Goal: Transaction & Acquisition: Purchase product/service

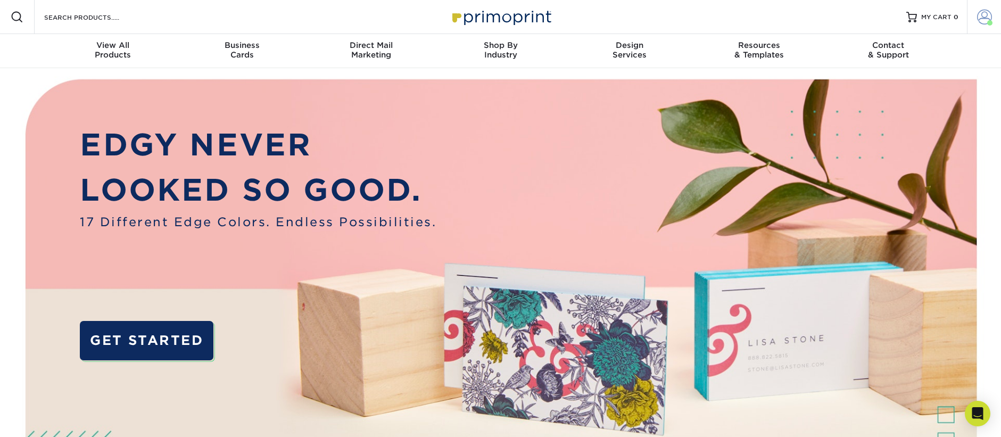
click at [980, 15] on span at bounding box center [984, 17] width 15 height 15
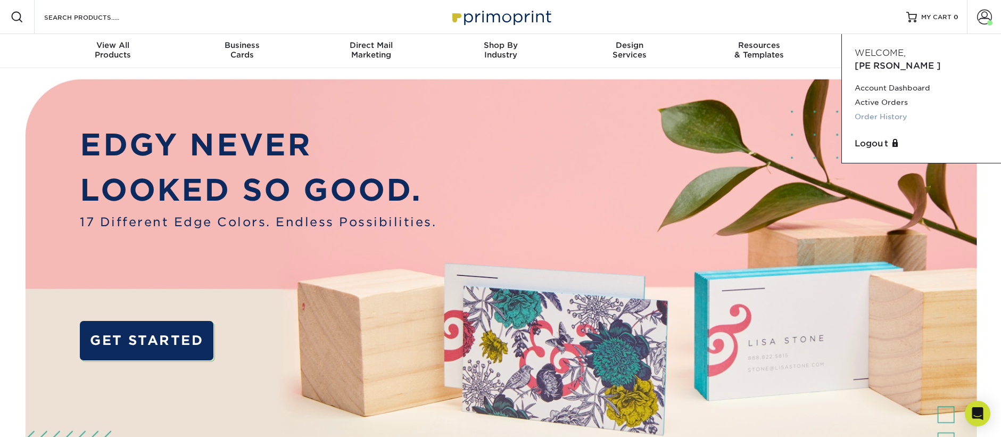
click at [872, 110] on link "Order History" at bounding box center [922, 117] width 134 height 14
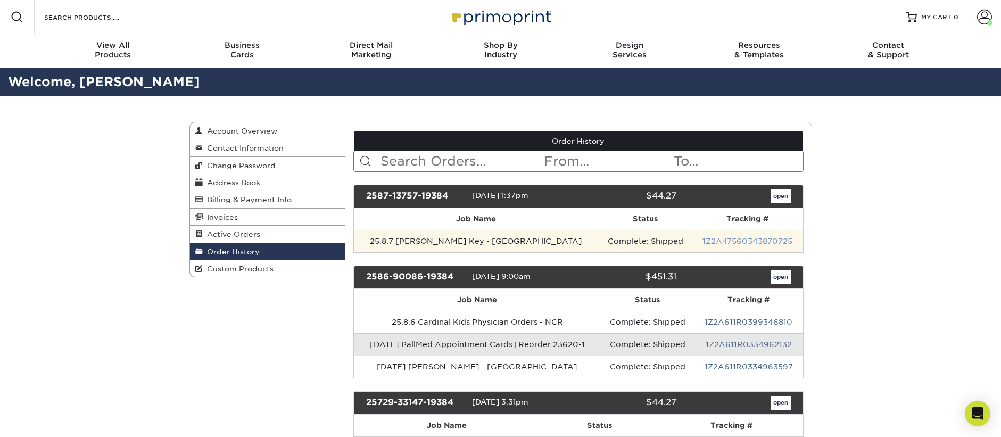
click at [703, 238] on link "1Z2A47560343870725" at bounding box center [747, 241] width 90 height 9
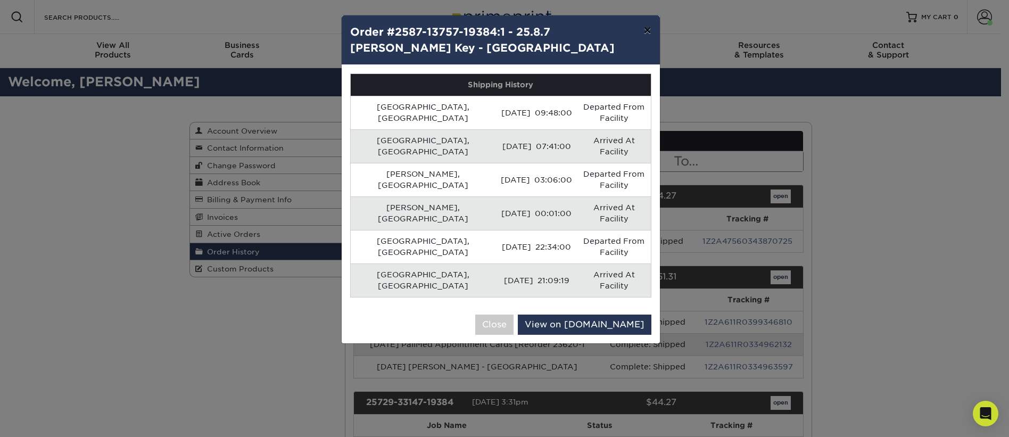
click at [647, 30] on button "×" at bounding box center [647, 30] width 24 height 30
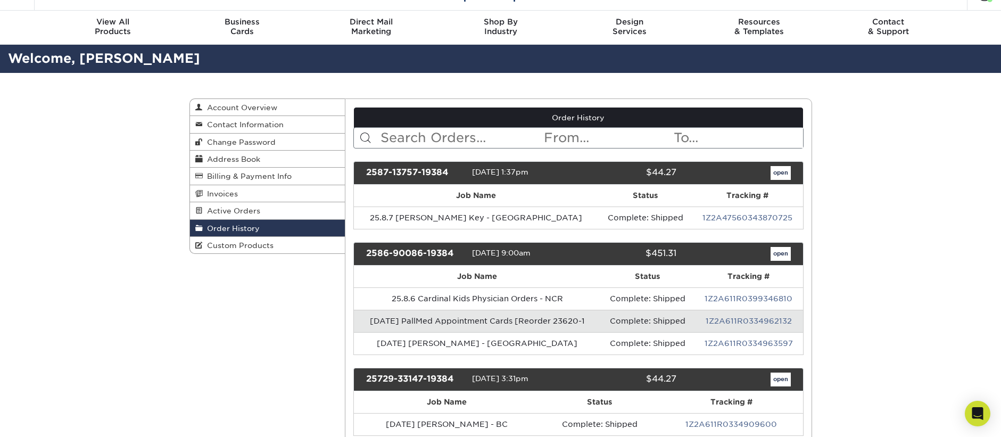
scroll to position [24, 0]
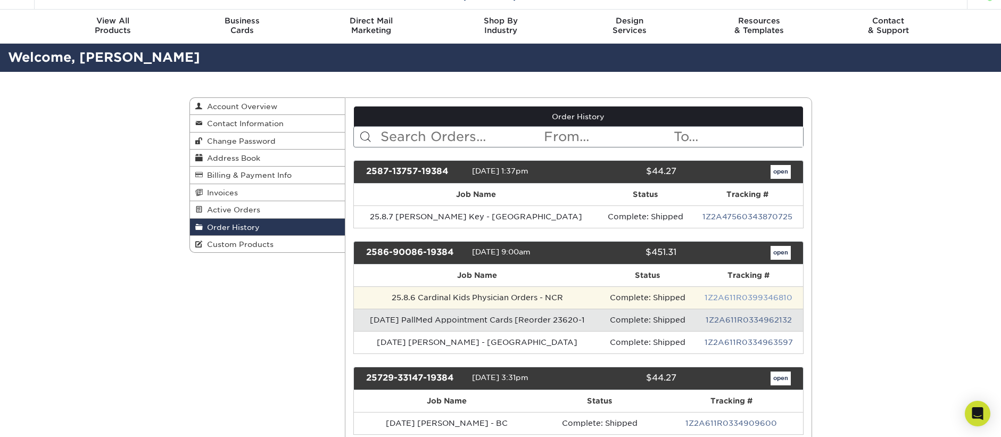
click at [740, 296] on link "1Z2A611R0399346810" at bounding box center [749, 297] width 88 height 9
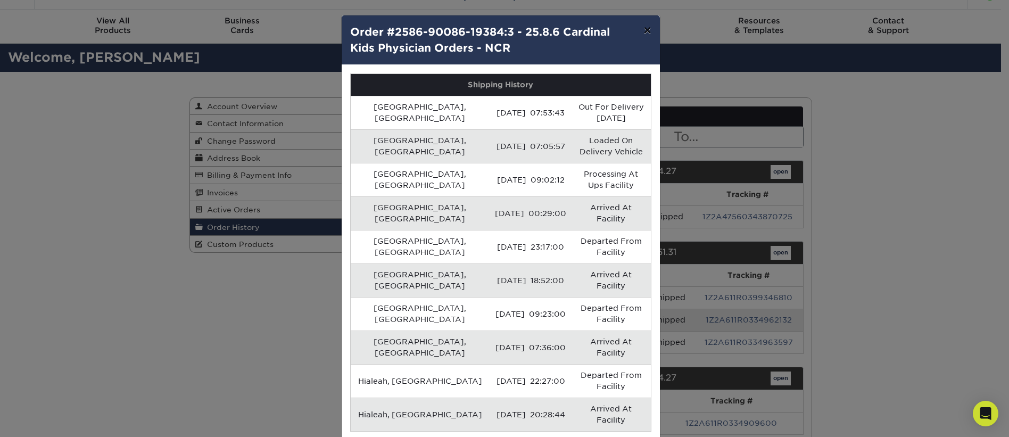
click at [643, 31] on button "×" at bounding box center [647, 30] width 24 height 30
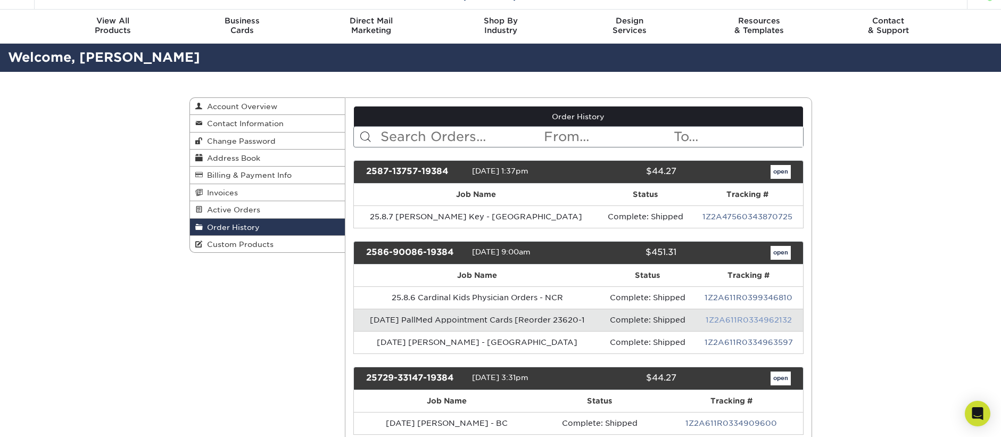
click at [728, 318] on link "1Z2A611R0334962132" at bounding box center [749, 320] width 86 height 9
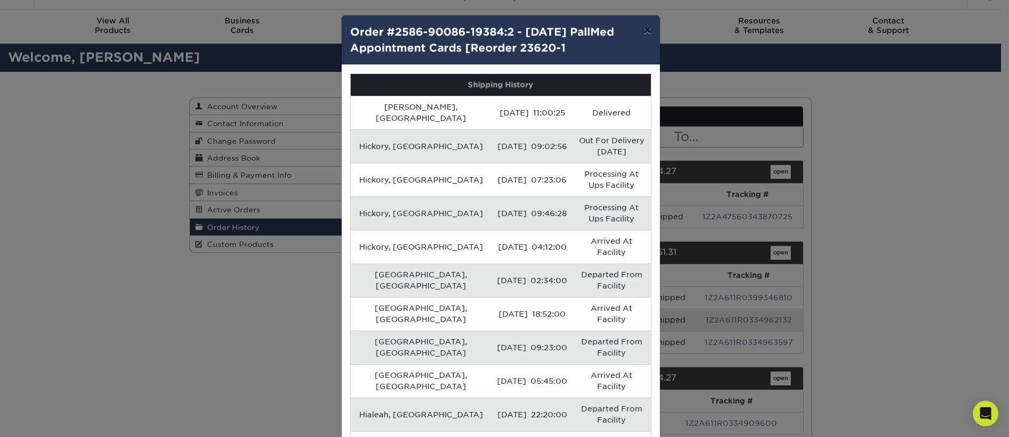
click at [649, 28] on button "×" at bounding box center [647, 30] width 24 height 30
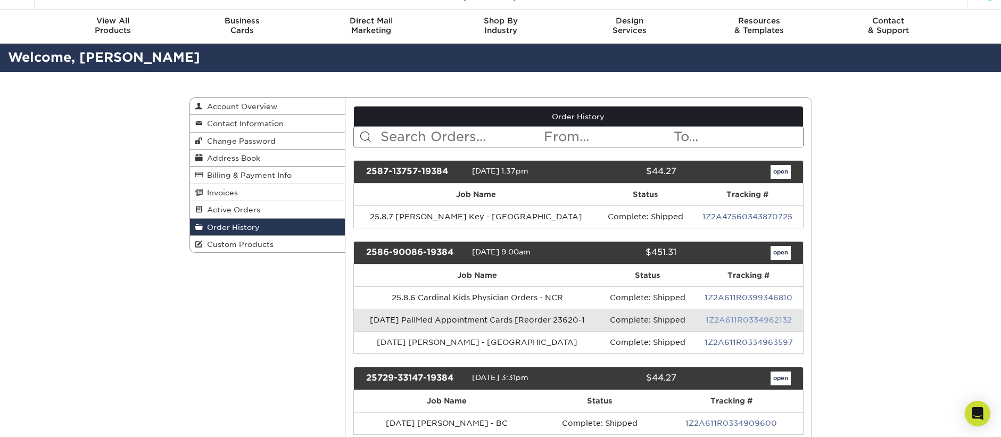
click at [730, 320] on link "1Z2A611R0334962132" at bounding box center [749, 320] width 86 height 9
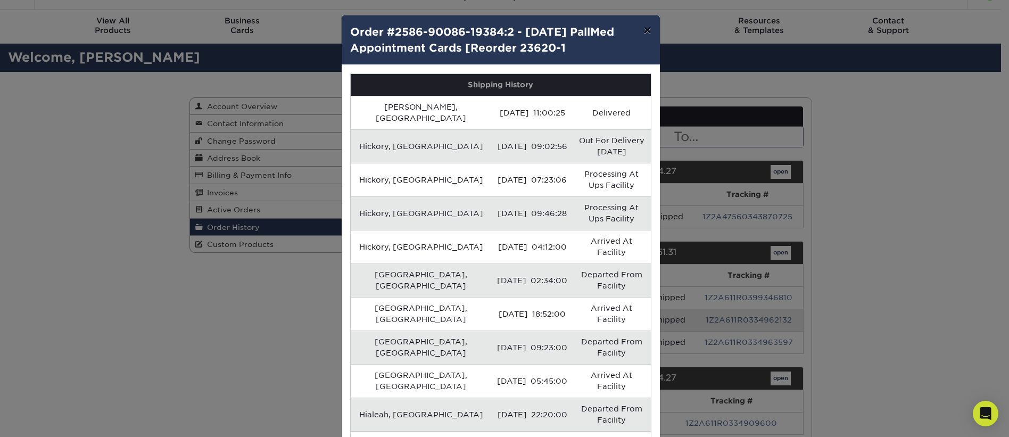
click at [647, 31] on button "×" at bounding box center [647, 30] width 24 height 30
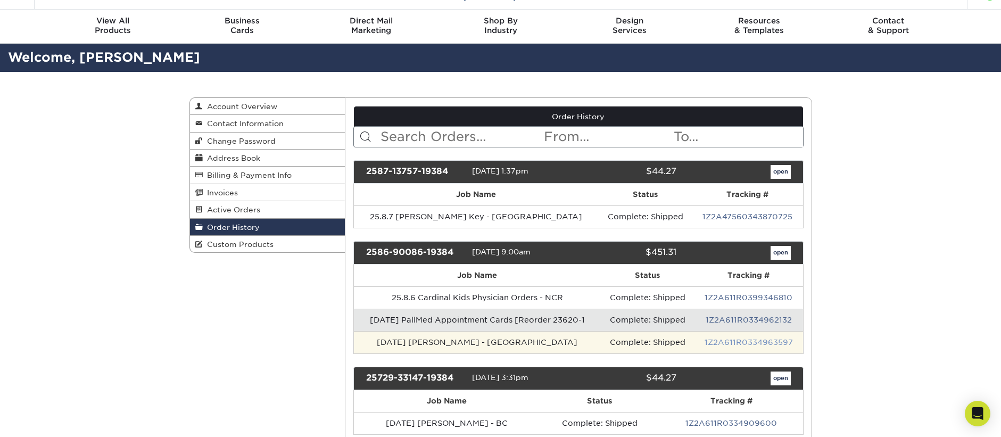
click at [719, 343] on link "1Z2A611R0334963597" at bounding box center [749, 342] width 88 height 9
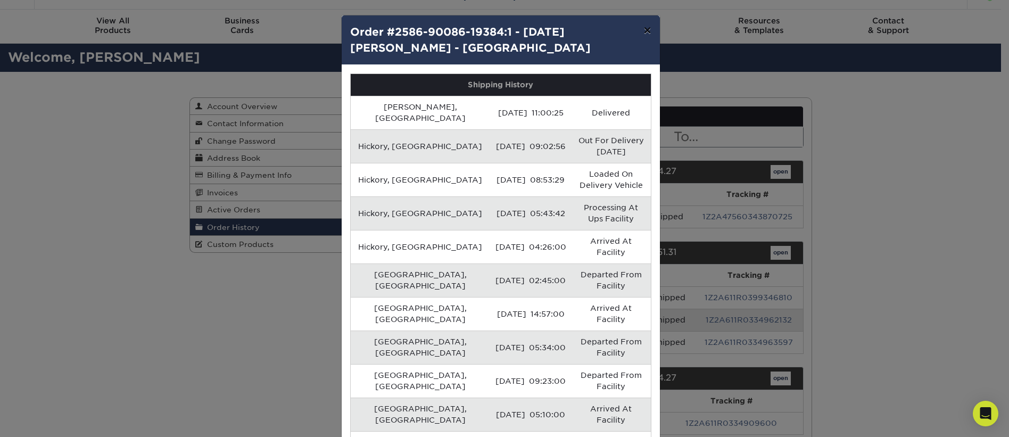
click at [645, 27] on button "×" at bounding box center [647, 30] width 24 height 30
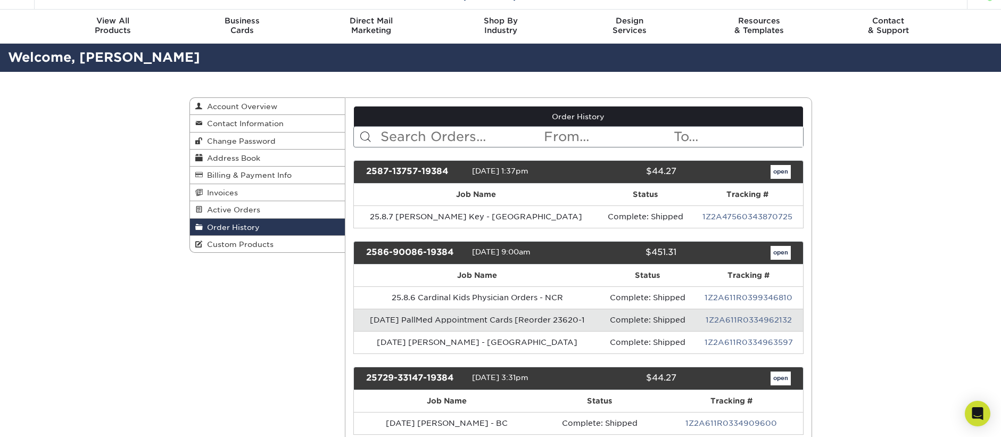
click at [237, 242] on span "Custom Products" at bounding box center [238, 244] width 71 height 9
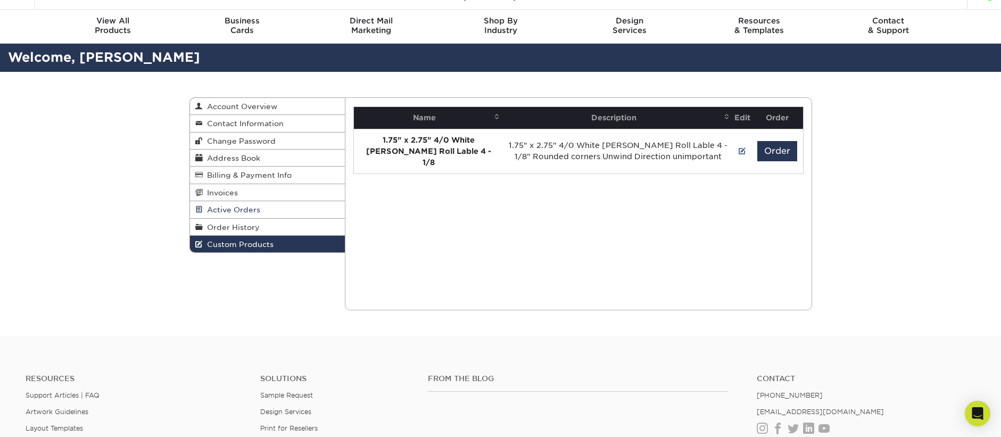
click at [254, 207] on span "Active Orders" at bounding box center [231, 209] width 57 height 9
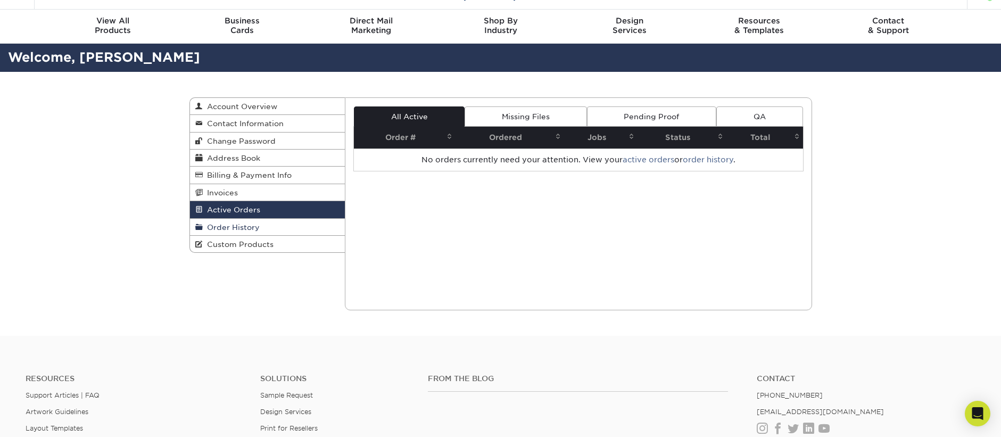
click at [250, 230] on span "Order History" at bounding box center [231, 227] width 57 height 9
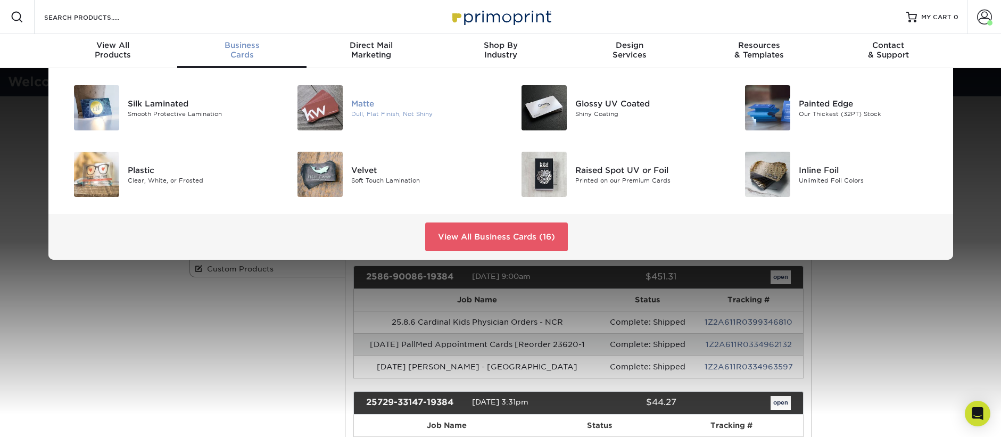
click at [336, 95] on img at bounding box center [319, 107] width 45 height 45
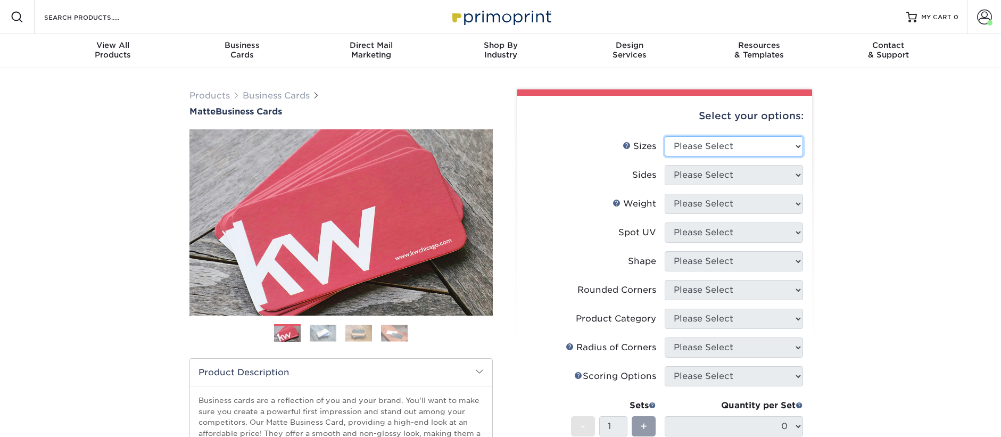
click at [676, 147] on select "Please Select 1.5" x 3.5" - Mini 1.75" x 3.5" - Mini 2" x 2" - Square 2" x 3" -…" at bounding box center [734, 146] width 138 height 20
select select "2.00x3.50"
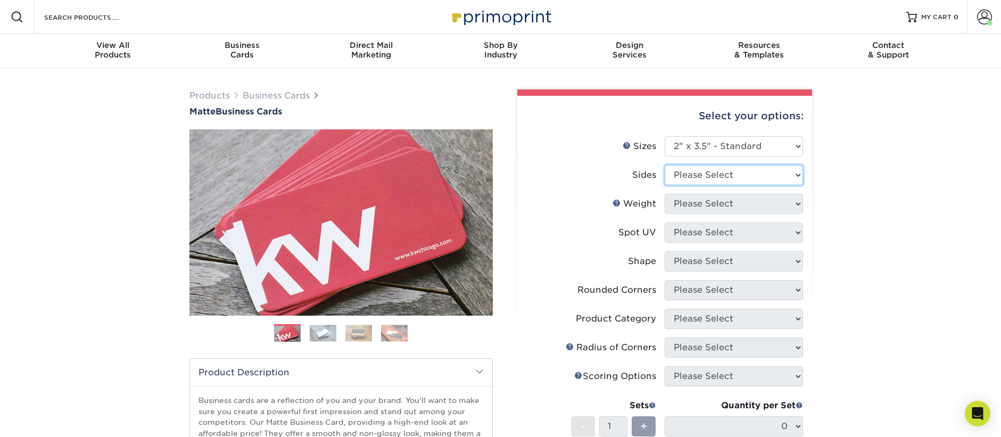
click at [712, 177] on select "Please Select Print Both Sides Print Front Only" at bounding box center [734, 175] width 138 height 20
select select "13abbda7-1d64-4f25-8bb2-c179b224825d"
click at [721, 203] on select "Please Select 16PT 14PT" at bounding box center [734, 204] width 138 height 20
select select "14PT"
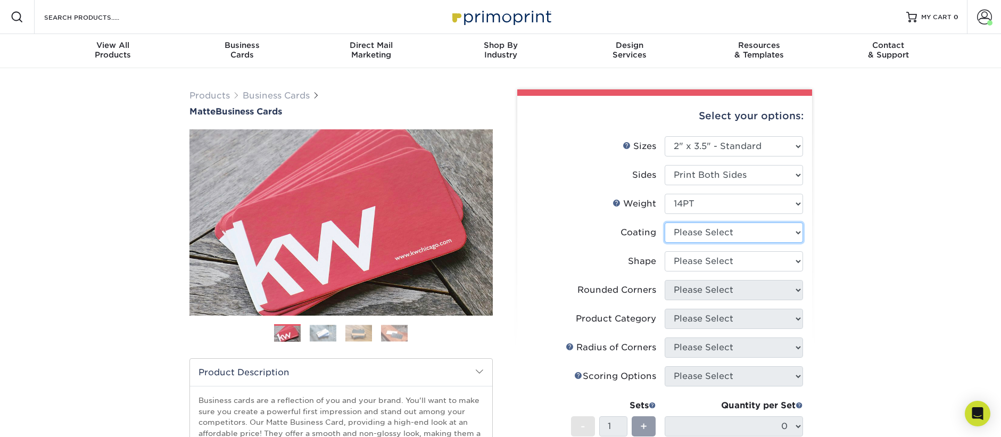
click at [706, 233] on select at bounding box center [734, 232] width 138 height 20
select select "121bb7b5-3b4d-429f-bd8d-bbf80e953313"
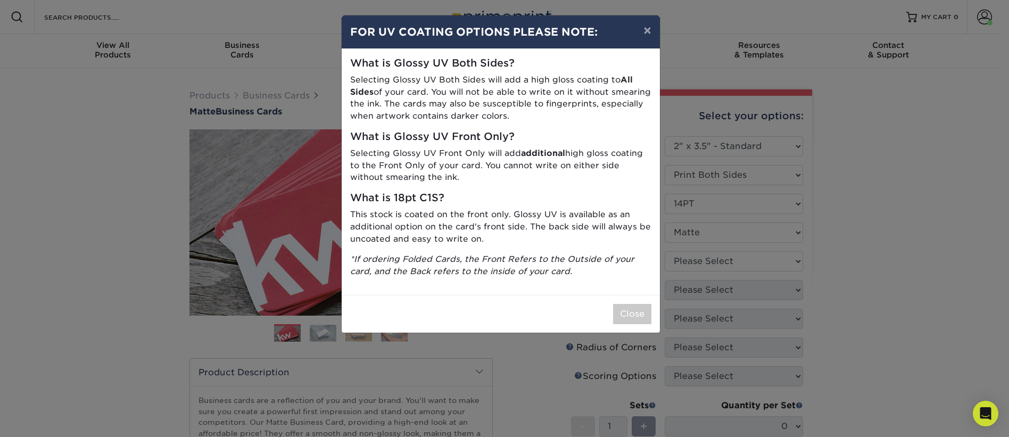
click at [668, 319] on div "× FOR UV COATING OPTIONS PLEASE NOTE: What is Glossy UV Both Sides? Selecting G…" at bounding box center [504, 218] width 1009 height 437
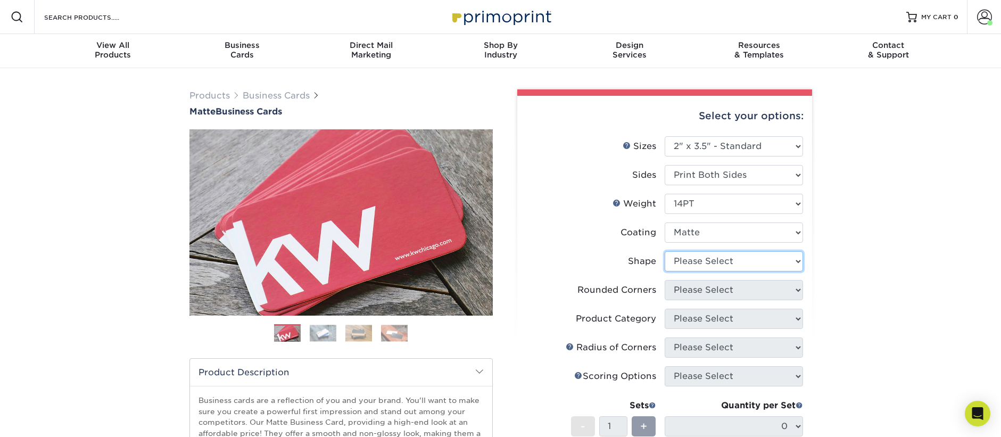
click at [713, 263] on select "Please Select Standard" at bounding box center [734, 261] width 138 height 20
select select "standard"
click at [698, 286] on select "Please Select Yes - Round 2 Corners Yes - Round 4 Corners No" at bounding box center [734, 290] width 138 height 20
select select "0"
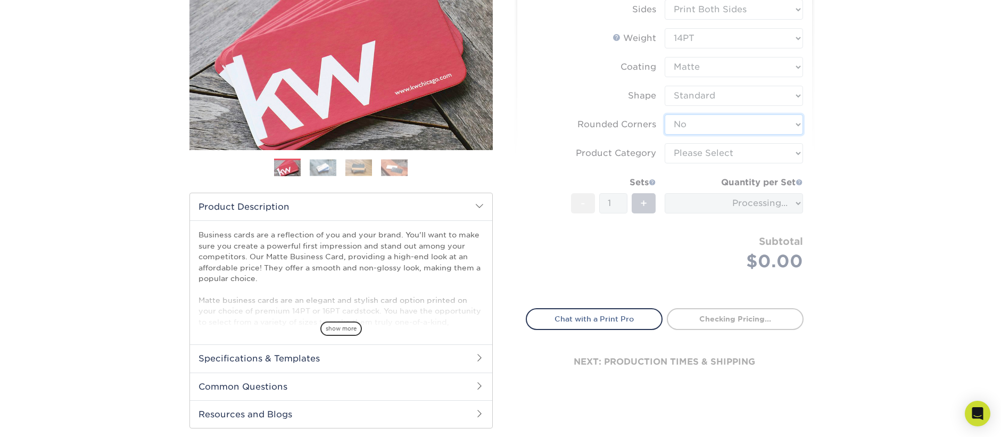
scroll to position [170, 0]
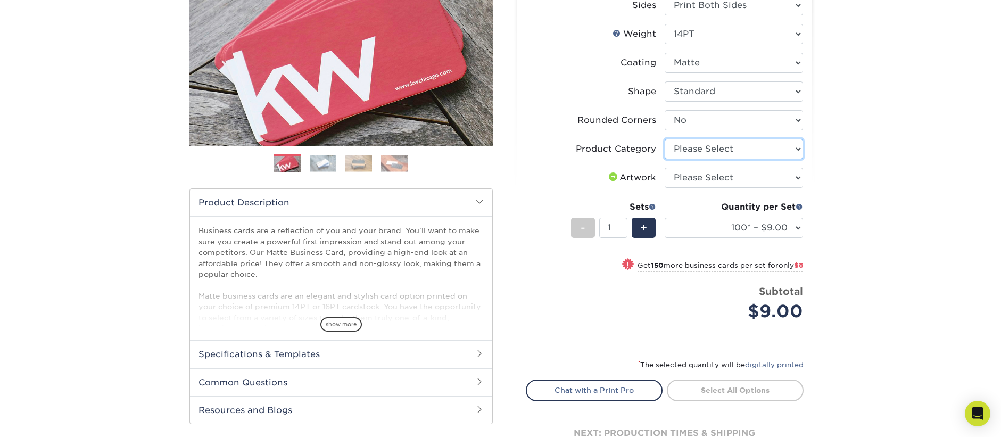
click at [769, 148] on select "Please Select Business Cards" at bounding box center [734, 149] width 138 height 20
select select "3b5148f1-0588-4f88-a218-97bcfdce65c1"
click at [753, 179] on select "Please Select I will upload files I need a design - $100" at bounding box center [734, 178] width 138 height 20
select select "upload"
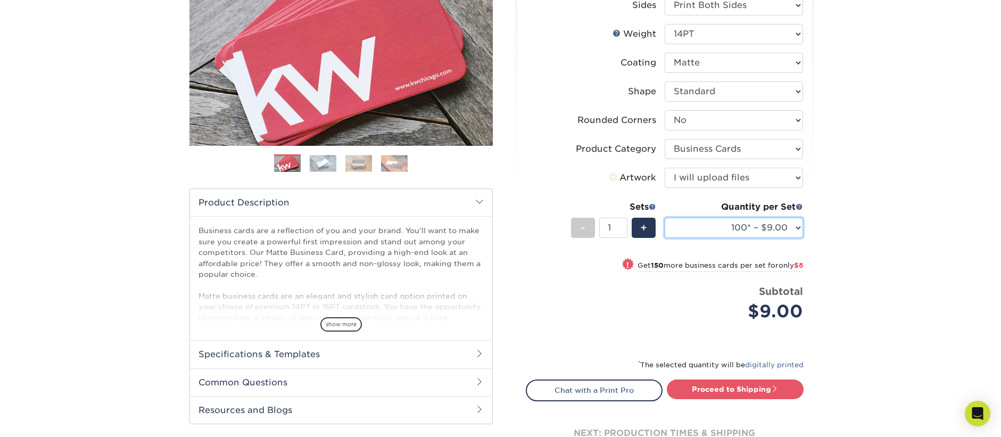
click at [742, 223] on select "100* – $9.00 250* – $17.00 500 – $33.00 1000 – $42.00 2500 – $75.00 5000 – $143…" at bounding box center [734, 228] width 138 height 20
select select "500 – $33.00"
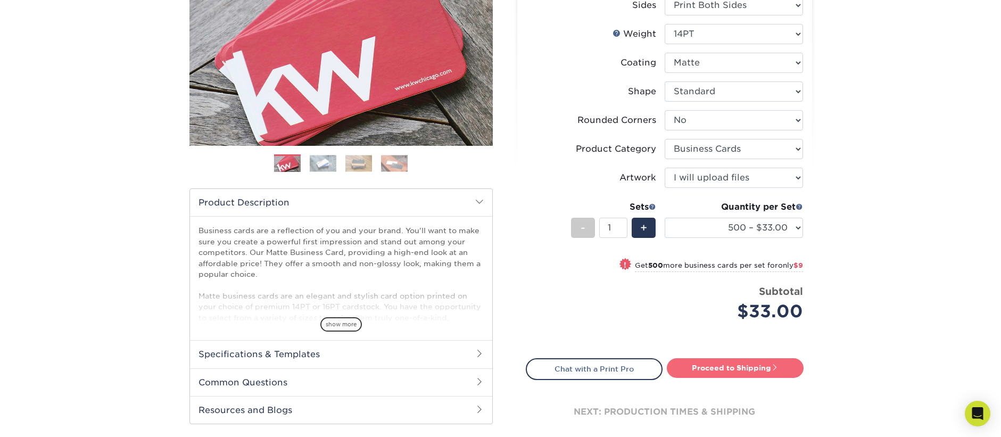
click at [728, 368] on link "Proceed to Shipping" at bounding box center [735, 367] width 137 height 19
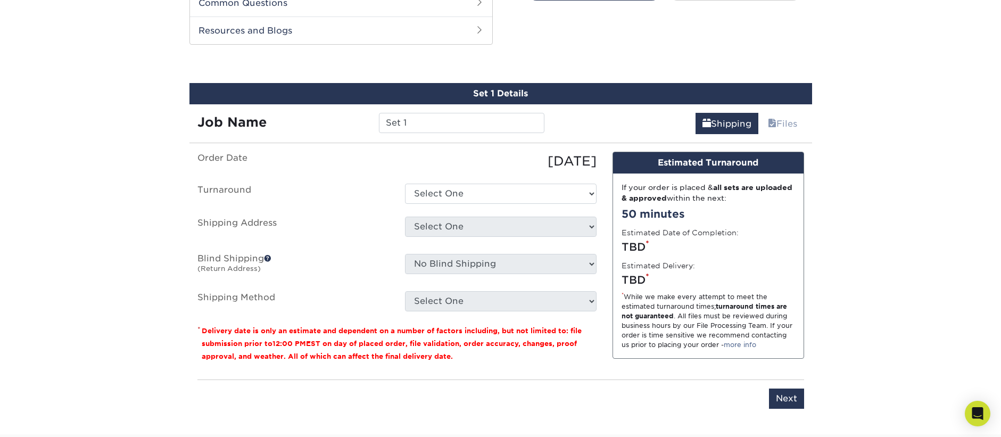
scroll to position [557, 0]
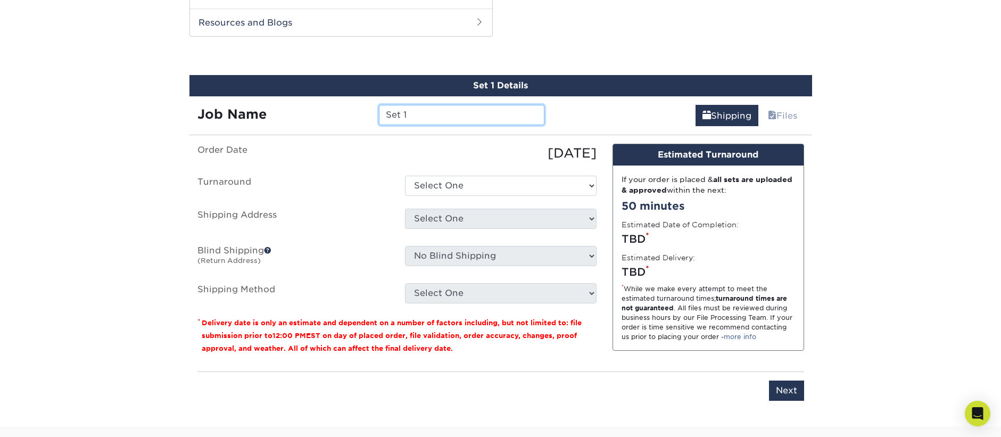
drag, startPoint x: 430, startPoint y: 112, endPoint x: 333, endPoint y: 114, distance: 97.4
click at [333, 114] on div "Job Name Set 1" at bounding box center [370, 115] width 363 height 20
type input "[DATE] [PERSON_NAME] - [GEOGRAPHIC_DATA]"
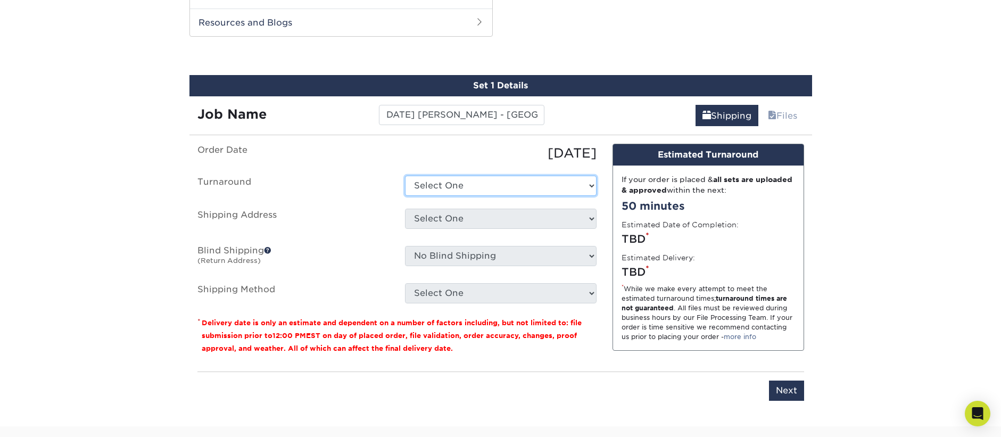
click at [463, 185] on select "Select One 2-4 Business Days 2 Day Next Business Day" at bounding box center [501, 186] width 192 height 20
select select "4593e6bc-33d2-4cf1-a66b-d77e9d82a3cc"
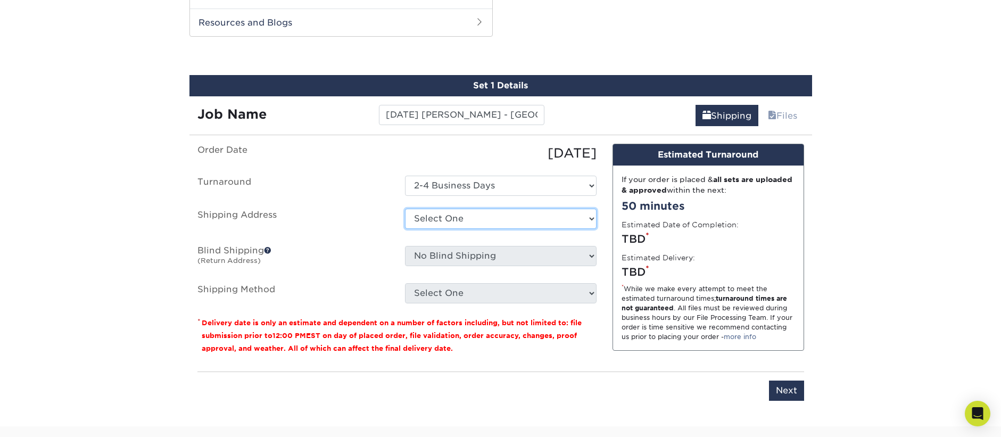
click at [467, 214] on select "Select One Business Cards - Leanne King Carolina Caring Carolina Caring Carolin…" at bounding box center [501, 219] width 192 height 20
select select "139857"
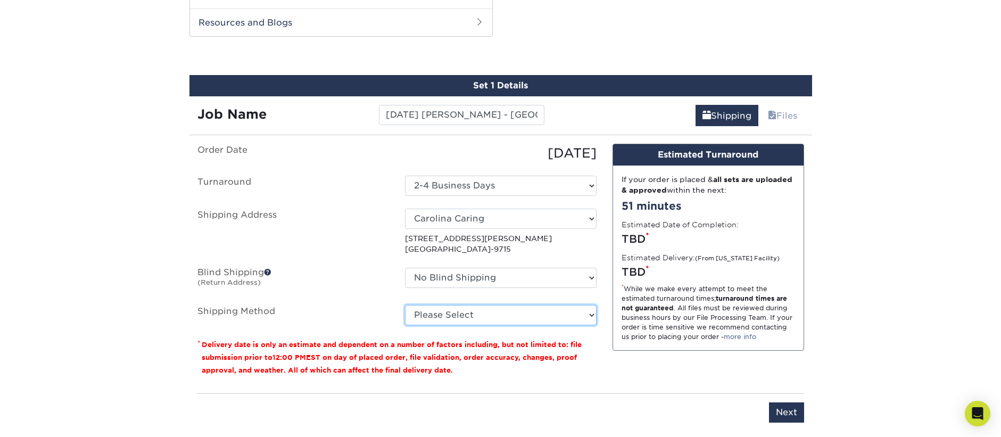
click at [468, 315] on select "Please Select Ground Shipping (+$8.96) 3 Day Shipping Service (+$15.38) 2 Day A…" at bounding box center [501, 315] width 192 height 20
select select "03"
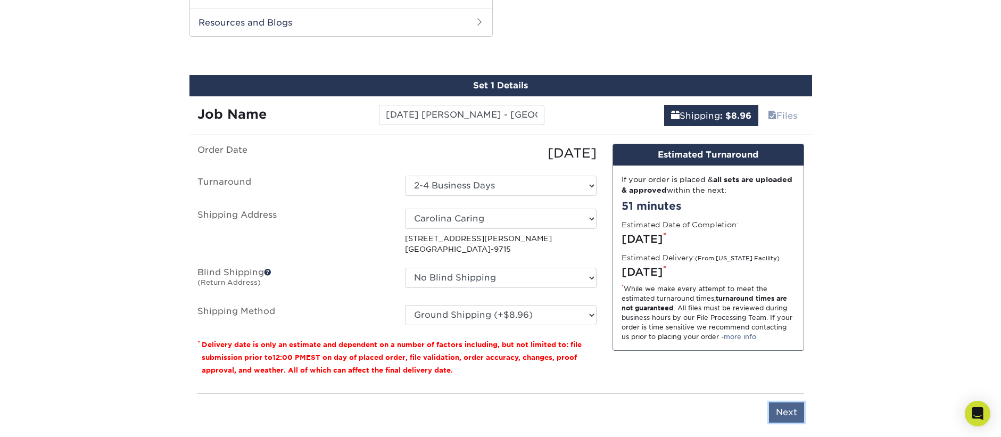
click at [782, 415] on input "Next" at bounding box center [786, 412] width 35 height 20
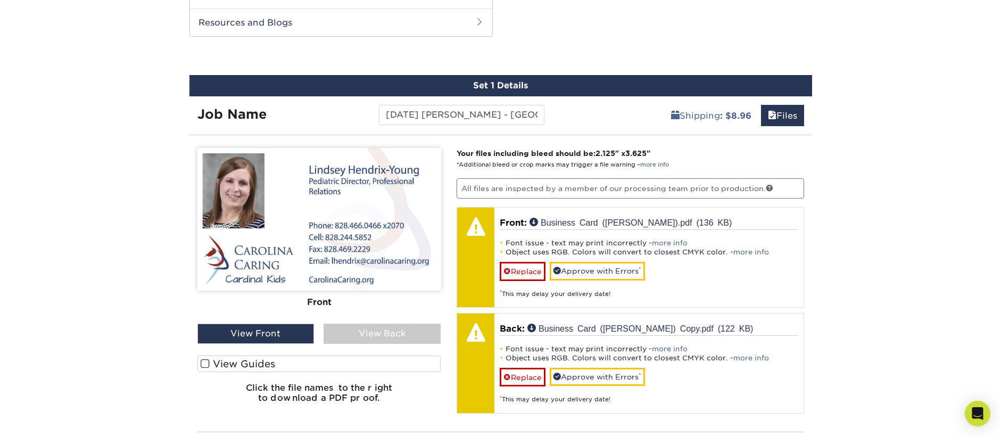
click at [375, 330] on div "View Back" at bounding box center [382, 334] width 117 height 20
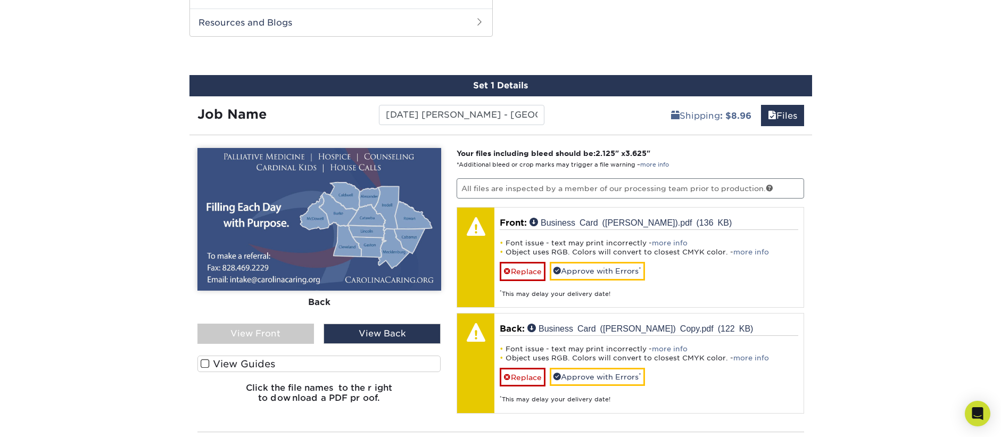
click at [279, 334] on div "View Front" at bounding box center [255, 334] width 117 height 20
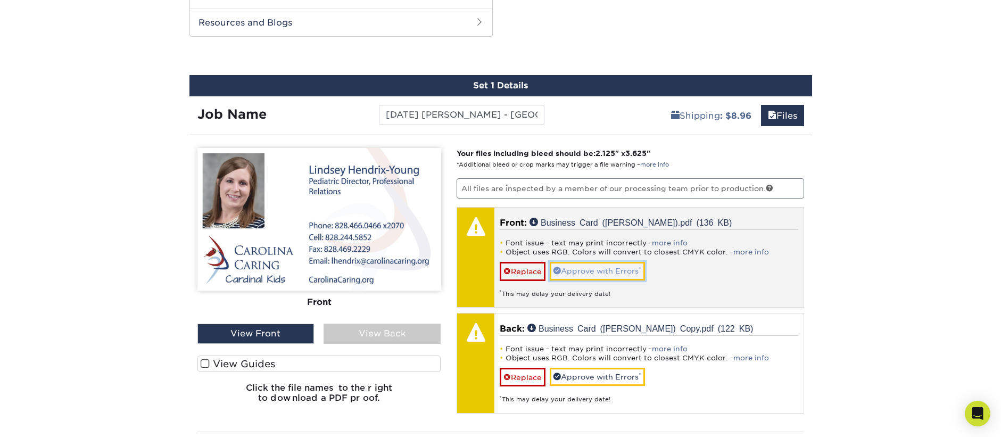
click at [626, 267] on link "Approve with Errors *" at bounding box center [597, 271] width 95 height 18
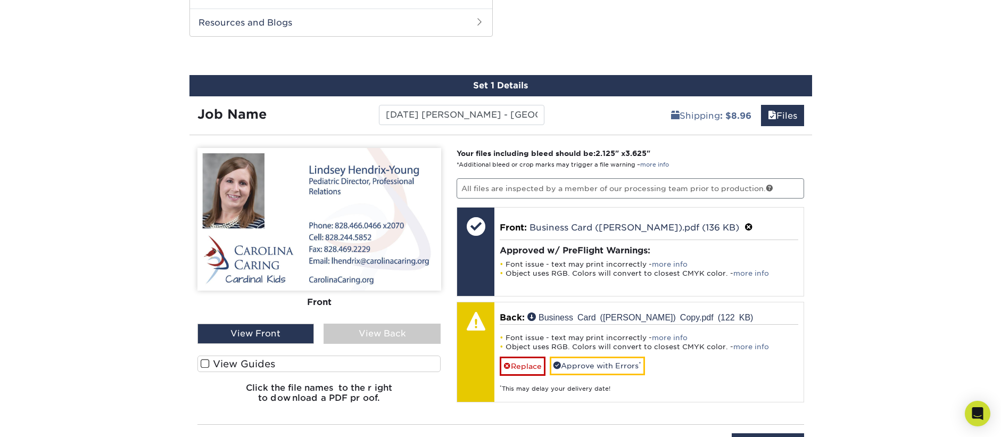
click at [383, 326] on div "View Back" at bounding box center [382, 334] width 117 height 20
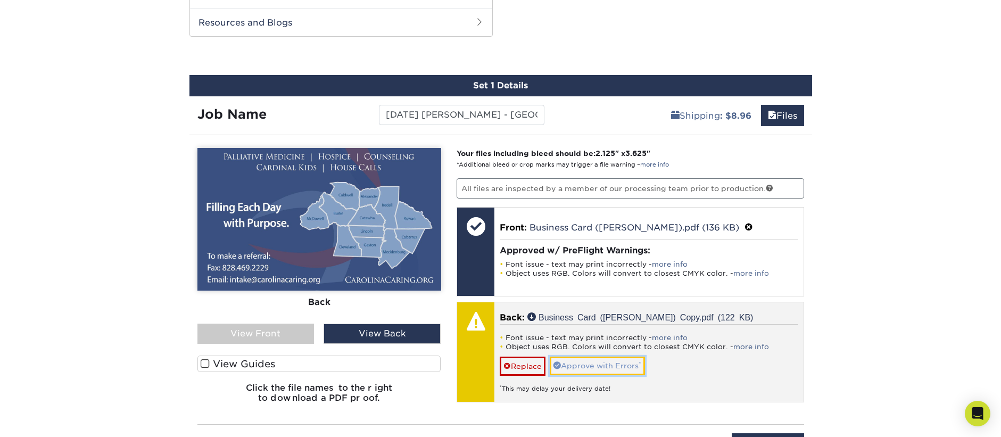
click at [601, 360] on link "Approve with Errors *" at bounding box center [597, 366] width 95 height 18
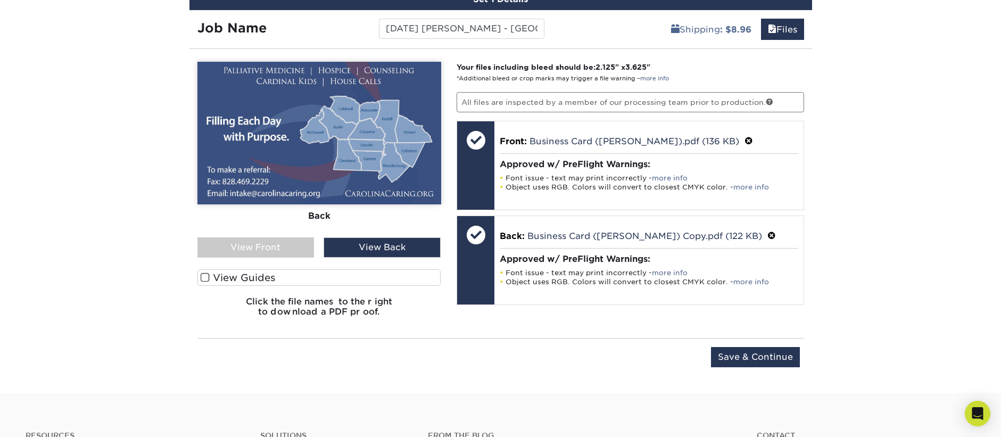
scroll to position [651, 0]
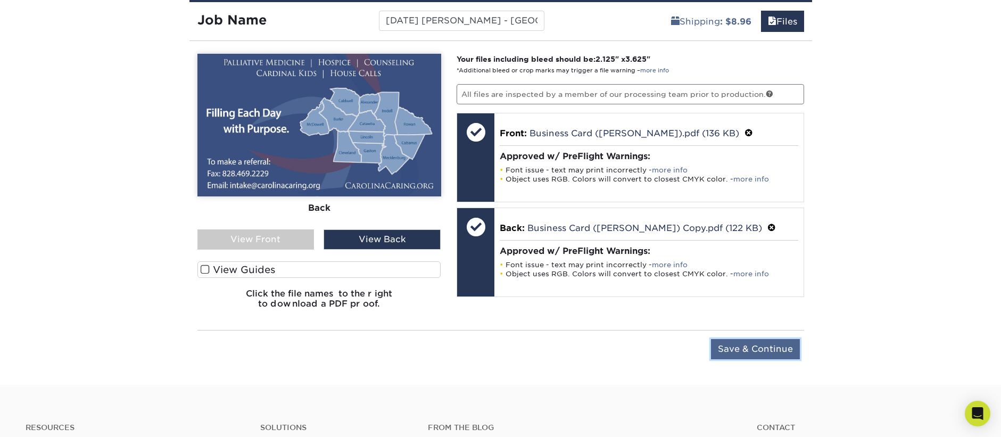
click at [766, 346] on input "Save & Continue" at bounding box center [755, 349] width 89 height 20
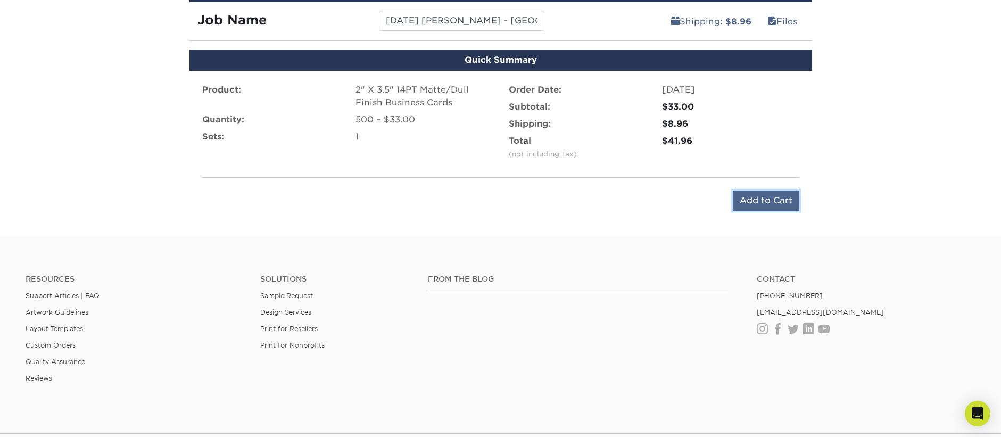
click at [773, 198] on input "Add to Cart" at bounding box center [766, 200] width 67 height 20
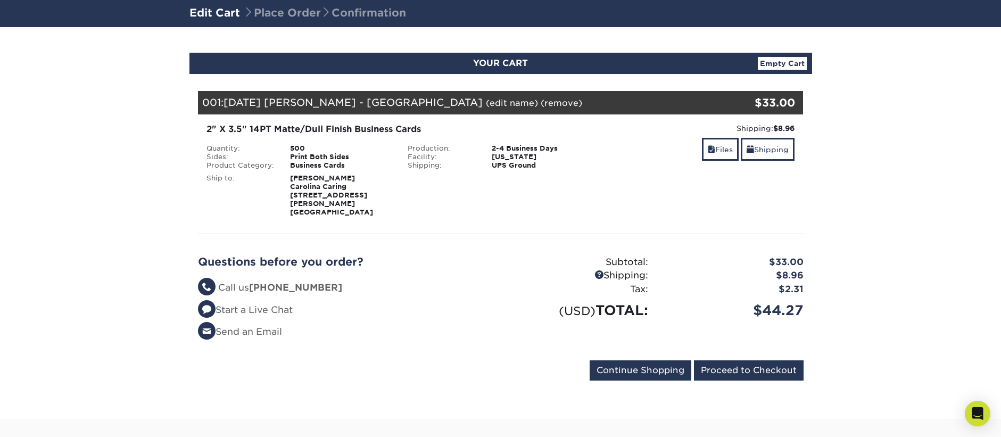
scroll to position [77, 0]
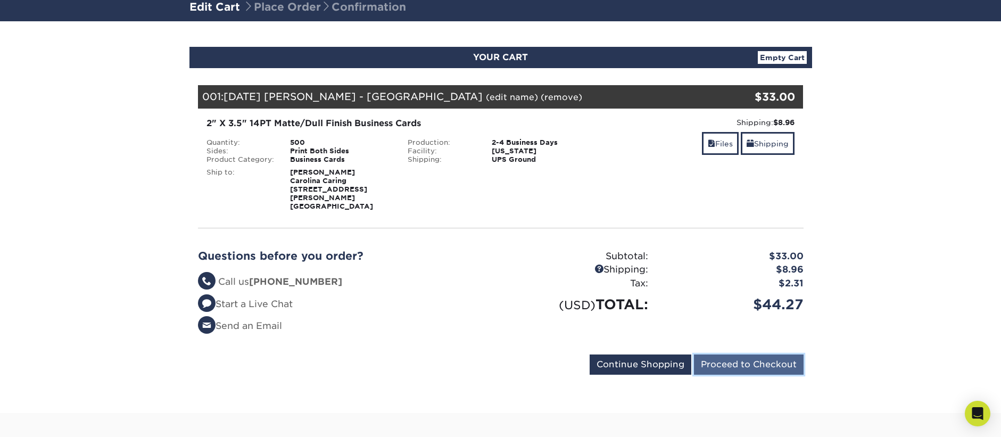
click at [759, 354] on input "Proceed to Checkout" at bounding box center [749, 364] width 110 height 20
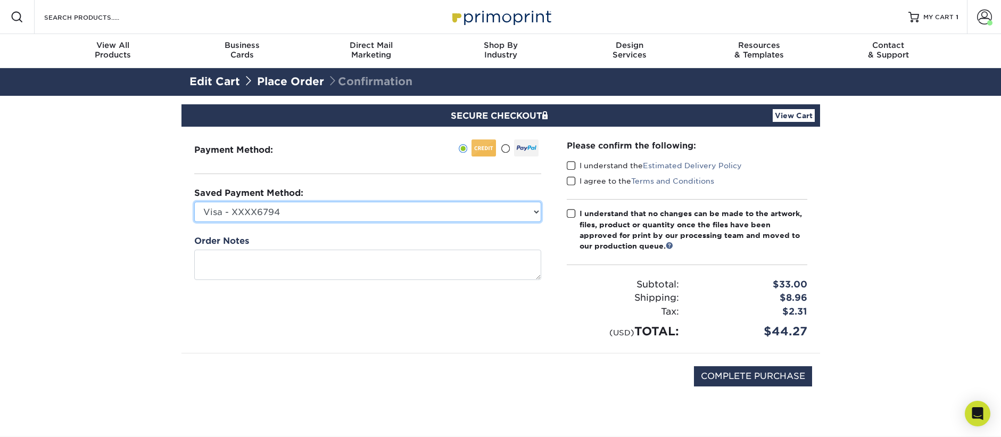
click at [537, 210] on select "Visa - XXXX6794 Visa - XXXX7081 Visa - XXXX2172 Visa - XXXX1584 Visa - XXXX7084…" at bounding box center [367, 212] width 347 height 20
select select "69163"
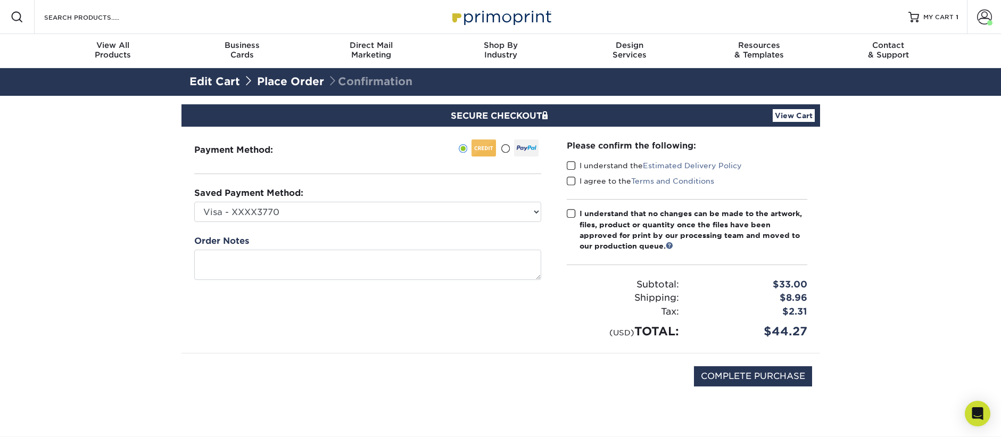
click at [571, 167] on span at bounding box center [571, 166] width 9 height 10
click at [0, 0] on input "I understand the Estimated Delivery Policy" at bounding box center [0, 0] width 0 height 0
click at [573, 182] on span at bounding box center [571, 181] width 9 height 10
click at [0, 0] on input "I agree to the Terms and Conditions" at bounding box center [0, 0] width 0 height 0
click at [571, 214] on span at bounding box center [571, 214] width 9 height 10
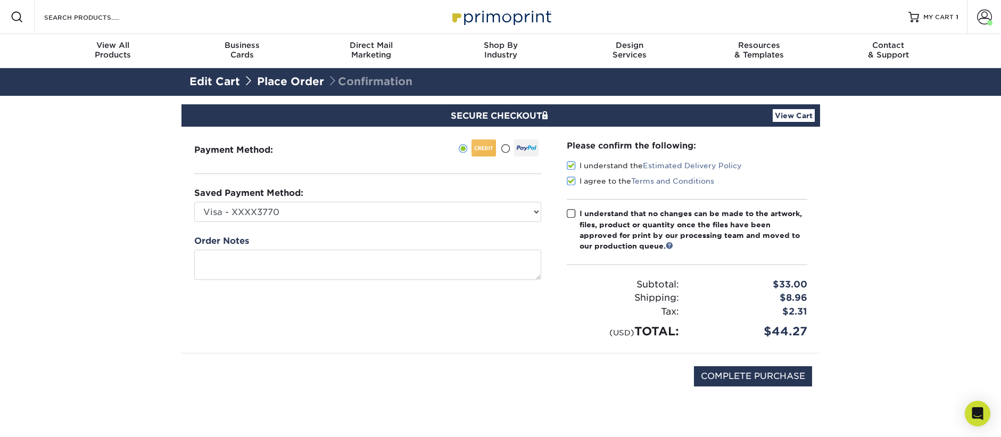
click at [0, 0] on input "I understand that no changes can be made to the artwork, files, product or quan…" at bounding box center [0, 0] width 0 height 0
click at [736, 379] on input "COMPLETE PURCHASE" at bounding box center [753, 376] width 118 height 20
type input "PROCESSING, PLEASE WAIT..."
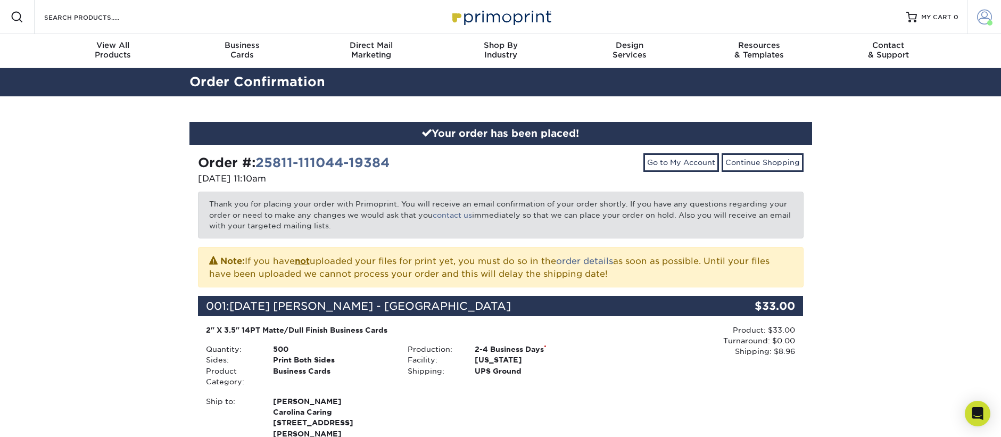
click at [978, 20] on span at bounding box center [984, 17] width 15 height 15
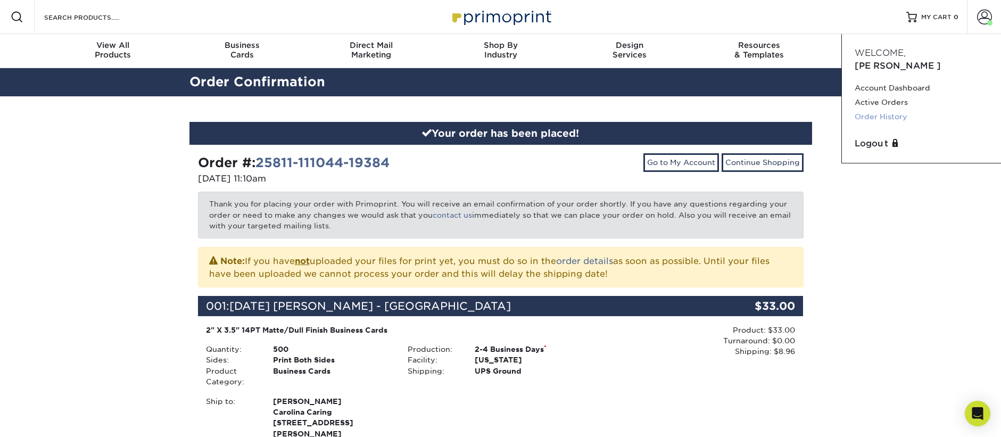
click at [874, 110] on link "Order History" at bounding box center [922, 117] width 134 height 14
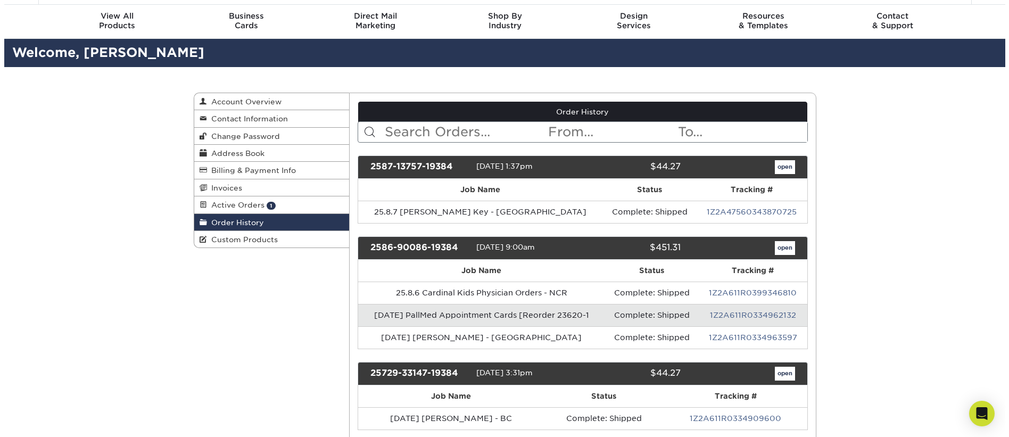
scroll to position [115, 0]
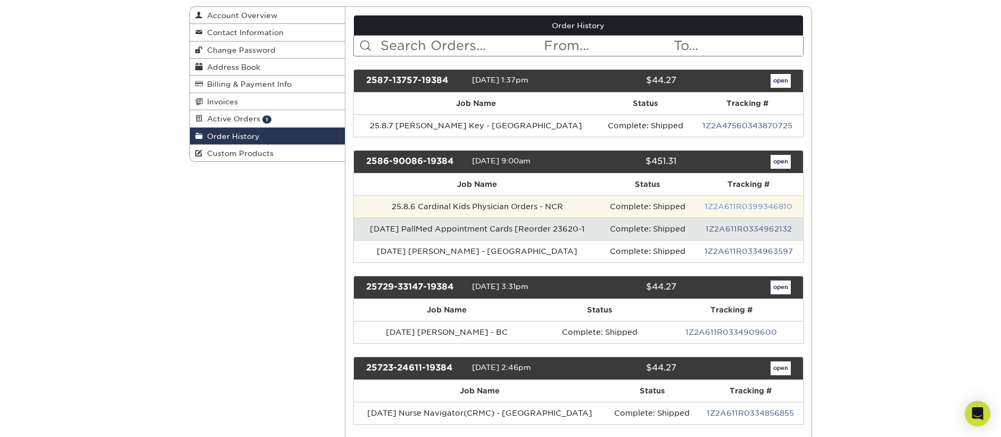
click at [761, 206] on link "1Z2A611R0399346810" at bounding box center [749, 206] width 88 height 9
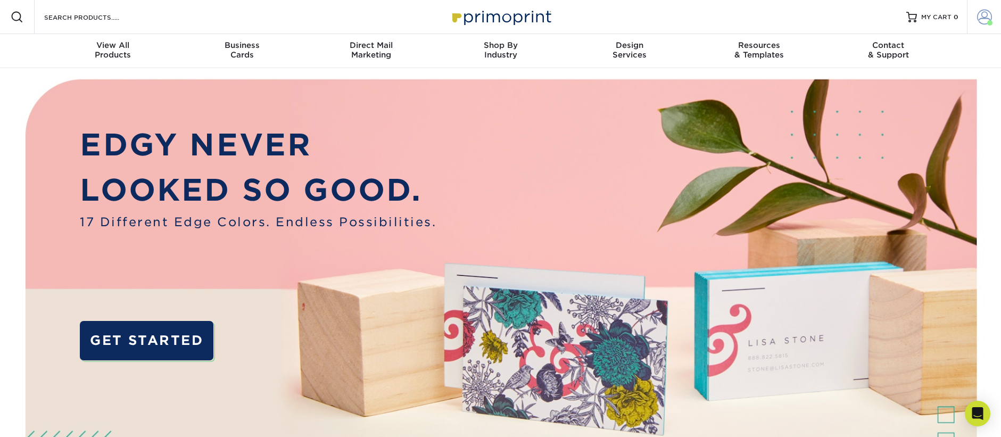
click at [988, 11] on span at bounding box center [984, 17] width 15 height 15
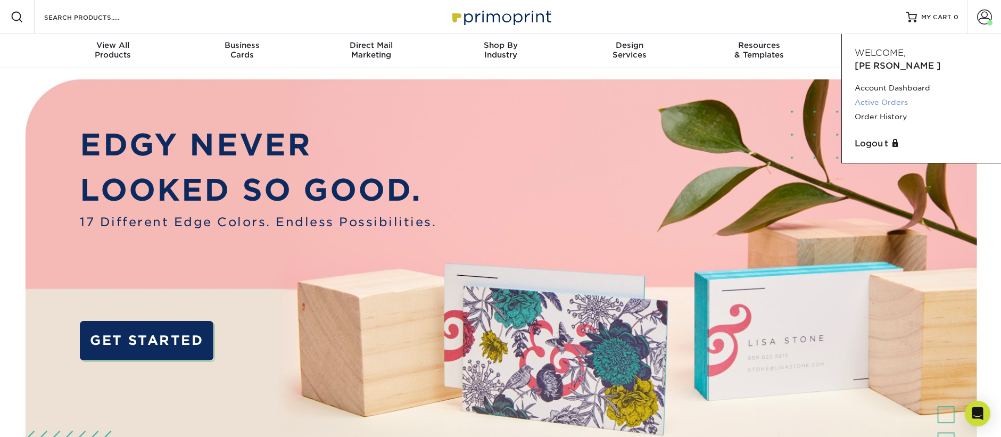
click at [871, 95] on link "Active Orders" at bounding box center [922, 102] width 134 height 14
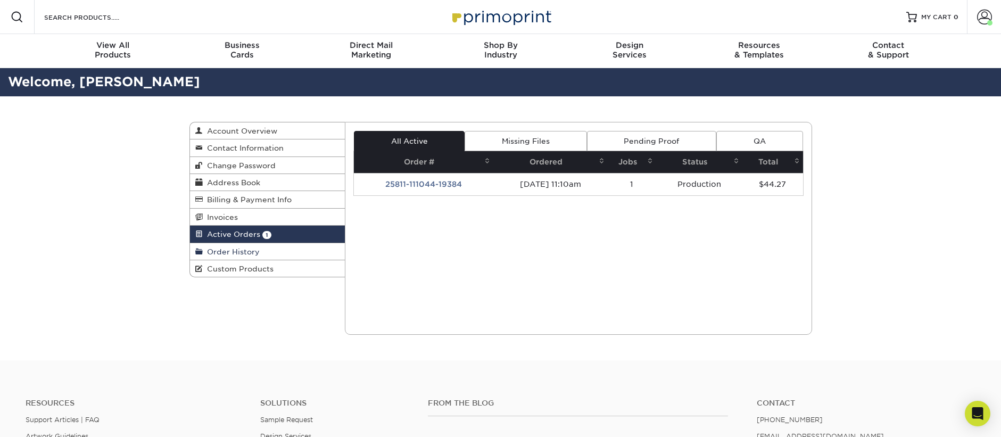
click at [253, 253] on span "Order History" at bounding box center [231, 251] width 57 height 9
